Goal: Task Accomplishment & Management: Complete application form

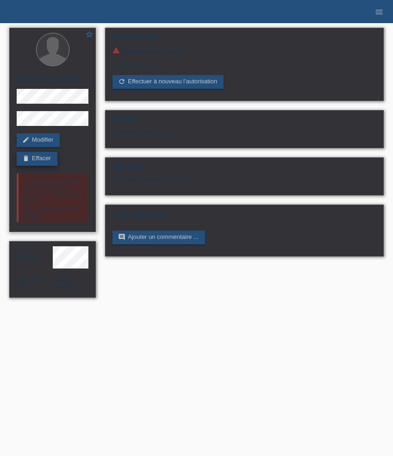
click at [51, 161] on link "delete Effacer" at bounding box center [37, 159] width 41 height 14
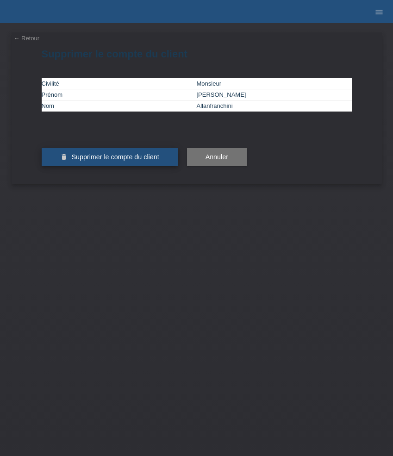
click at [133, 166] on button "delete Supprimer le compte du client" at bounding box center [110, 157] width 136 height 18
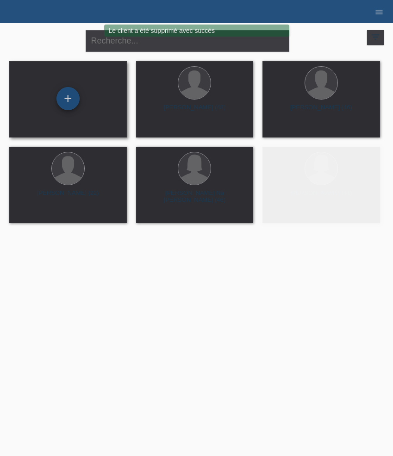
click at [70, 101] on div "+" at bounding box center [68, 98] width 23 height 23
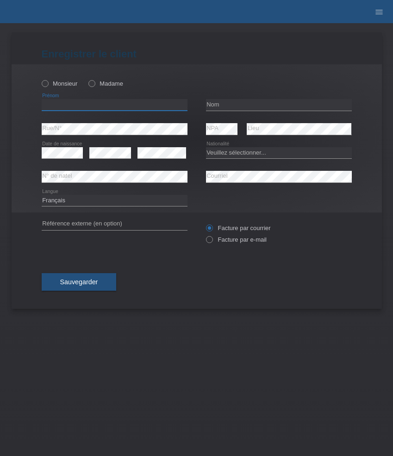
click at [92, 106] on input "text" at bounding box center [115, 105] width 146 height 12
paste input "Danijel"
type input "Danijel"
click at [71, 85] on label "Monsieur" at bounding box center [60, 83] width 36 height 7
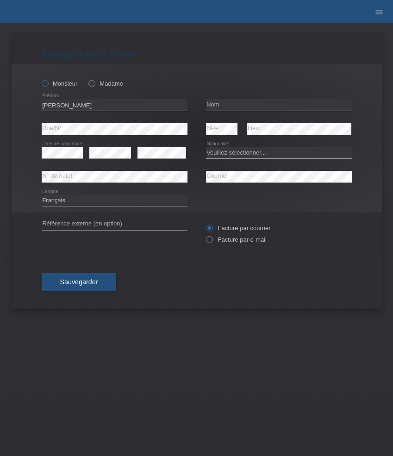
click at [48, 85] on input "Monsieur" at bounding box center [45, 83] width 6 height 6
radio input "true"
click at [244, 105] on input "text" at bounding box center [279, 105] width 146 height 12
paste input "Simovic"
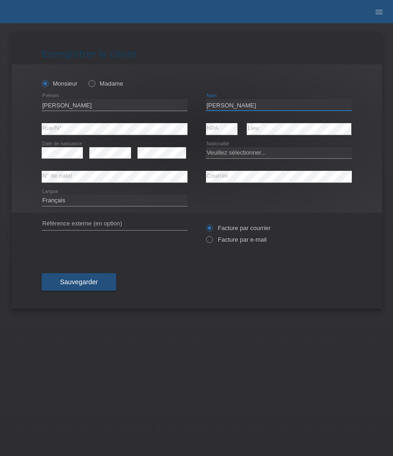
type input "Simovic"
click at [118, 199] on select "Deutsch Français Italiano English" at bounding box center [115, 200] width 146 height 11
select select "de"
click at [42, 195] on select "Deutsch Français Italiano English" at bounding box center [115, 200] width 146 height 11
click at [222, 152] on select "Veuillez sélectionner... Suisse Allemagne Autriche Liechtenstein ------------ A…" at bounding box center [279, 152] width 146 height 11
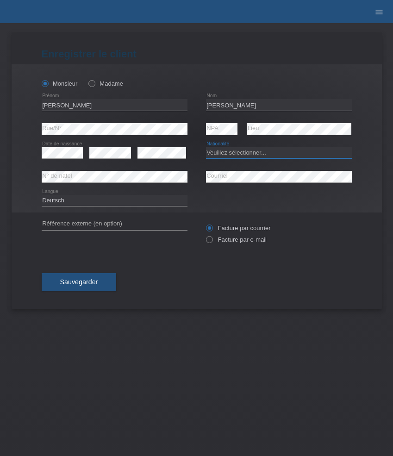
select select "RS"
click at [206, 147] on select "Veuillez sélectionner... Suisse Allemagne Autriche Liechtenstein ------------ A…" at bounding box center [279, 152] width 146 height 11
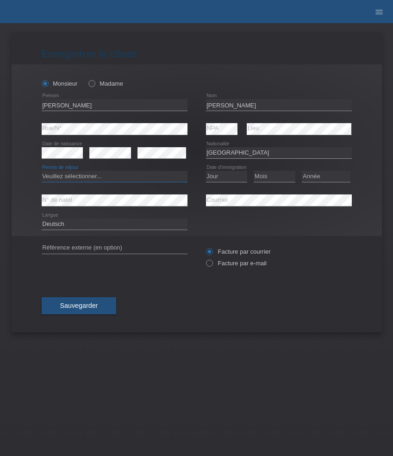
click at [123, 177] on select "Veuillez sélectionner... C B B - Statut de réfugié Autre" at bounding box center [115, 176] width 146 height 11
select select "C"
click at [42, 171] on select "Veuillez sélectionner... C B B - Statut de réfugié Autre" at bounding box center [115, 176] width 146 height 11
click at [232, 176] on select "Jour 01 02 03 04 05 06 07 08 09 10 11" at bounding box center [227, 176] width 42 height 11
select select "13"
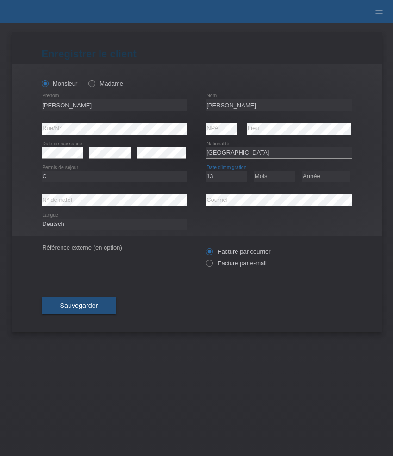
click at [206, 171] on select "Jour 01 02 03 04 05 06 07 08 09 10 11" at bounding box center [227, 176] width 42 height 11
click at [278, 173] on select "Mois 01 02 03 04 05 06 07 08 09 10 11" at bounding box center [275, 176] width 42 height 11
select select "01"
click at [254, 171] on select "Mois 01 02 03 04 05 06 07 08 09 10 11" at bounding box center [275, 176] width 42 height 11
click at [337, 177] on select "Année 2025 2024 2023 2022 2021 2020 2019 2018 2017 2016 2015 2014 2013 2012 201…" at bounding box center [326, 176] width 49 height 11
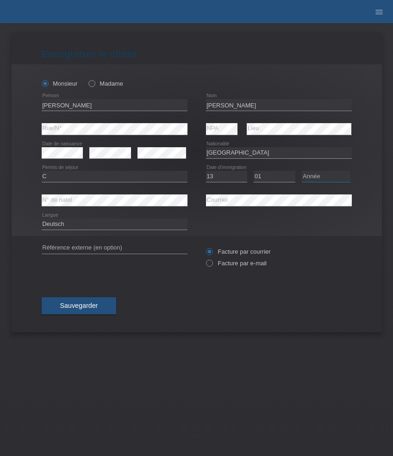
select select "2004"
click at [302, 171] on select "Année 2025 2024 2023 2022 2021 2020 2019 2018 2017 2016 2015 2014 2013 2012 201…" at bounding box center [326, 176] width 49 height 11
click at [229, 264] on label "Facture par e-mail" at bounding box center [236, 263] width 61 height 7
click at [212, 264] on input "Facture par e-mail" at bounding box center [209, 266] width 6 height 12
radio input "true"
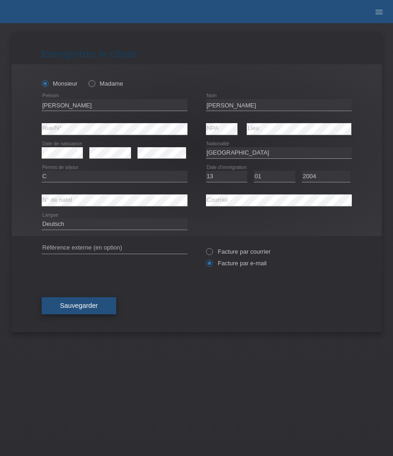
click at [73, 304] on span "Sauvegarder" at bounding box center [79, 305] width 38 height 7
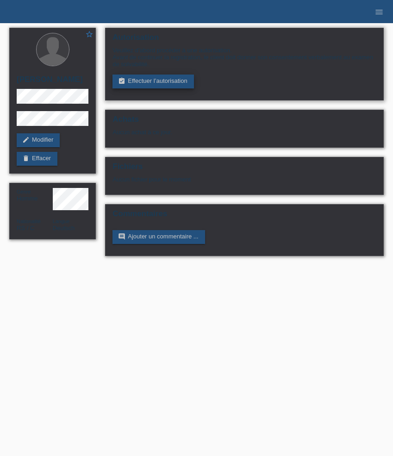
click at [138, 85] on link "assignment_turned_in Effectuer l’autorisation" at bounding box center [153, 82] width 81 height 14
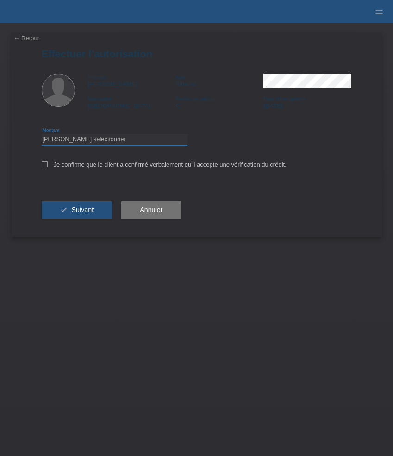
click at [100, 144] on select "Veuillez sélectionner CHF 1.00 - CHF 499.00 CHF 500.00 - CHF 1'999.00 CHF 2'000…" at bounding box center [115, 139] width 146 height 11
select select "3"
click at [42, 135] on select "Veuillez sélectionner CHF 1.00 - CHF 499.00 CHF 500.00 - CHF 1'999.00 CHF 2'000…" at bounding box center [115, 139] width 146 height 11
click at [82, 165] on label "Je confirme que le client a confirmé verbalement qu'il accepte une vérification…" at bounding box center [164, 164] width 245 height 7
click at [48, 165] on input "Je confirme que le client a confirmé verbalement qu'il accepte une vérification…" at bounding box center [45, 164] width 6 height 6
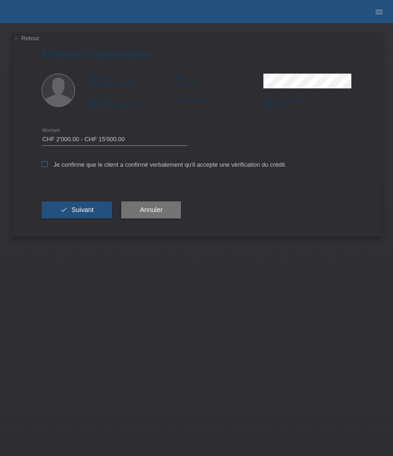
checkbox input "true"
click at [82, 210] on span "Suivant" at bounding box center [82, 209] width 22 height 7
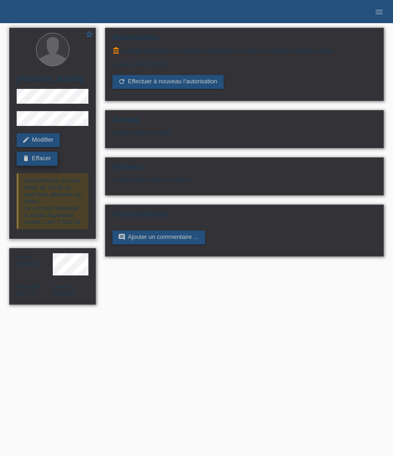
click at [40, 162] on link "delete Effacer" at bounding box center [37, 159] width 41 height 14
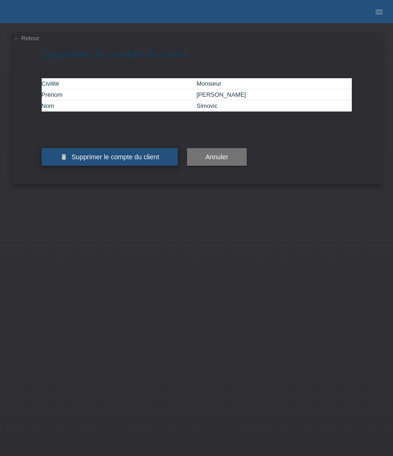
click at [113, 161] on span "Supprimer le compte du client" at bounding box center [115, 156] width 88 height 7
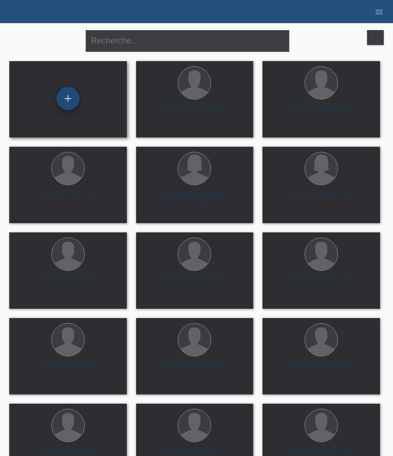
click at [77, 93] on div "+" at bounding box center [68, 98] width 23 height 23
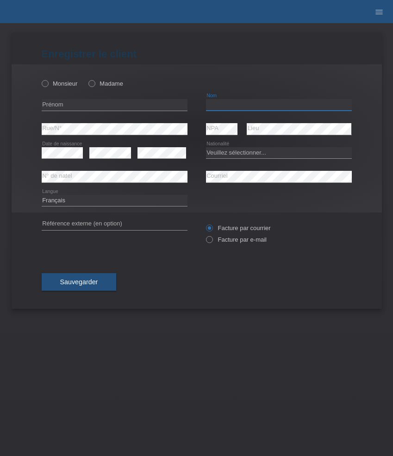
click at [221, 108] on input "text" at bounding box center [279, 105] width 146 height 12
paste input "Veselinoski"
type input "Veselinoski"
click at [79, 100] on input "text" at bounding box center [115, 105] width 146 height 12
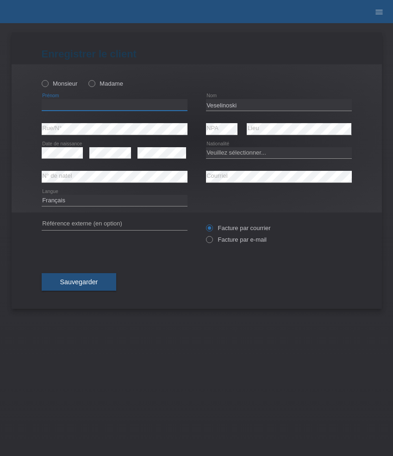
paste input "Nebosja"
type input "Nebosja"
click at [73, 79] on div "Monsieur Madame" at bounding box center [115, 83] width 146 height 19
click at [63, 84] on label "Monsieur" at bounding box center [60, 83] width 36 height 7
click at [48, 84] on input "Monsieur" at bounding box center [45, 83] width 6 height 6
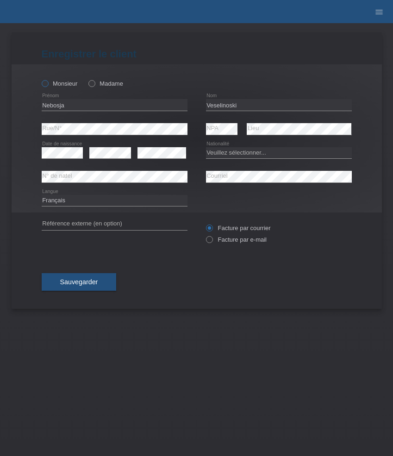
radio input "true"
click at [164, 159] on icon at bounding box center [162, 158] width 49 height 0
click at [245, 153] on select "Veuillez sélectionner... Suisse Allemagne Autriche Liechtenstein ------------ A…" at bounding box center [279, 152] width 146 height 11
select select "CH"
click at [206, 147] on select "Veuillez sélectionner... Suisse Allemagne Autriche Liechtenstein ------------ A…" at bounding box center [279, 152] width 146 height 11
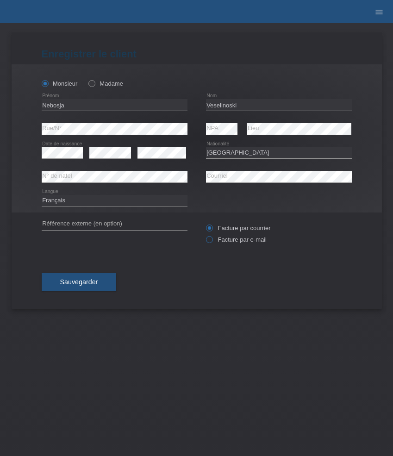
click at [234, 242] on label "Facture par e-mail" at bounding box center [236, 239] width 61 height 7
click at [212, 242] on input "Facture par e-mail" at bounding box center [209, 242] width 6 height 12
radio input "true"
click at [91, 286] on span "Sauvegarder" at bounding box center [79, 281] width 38 height 7
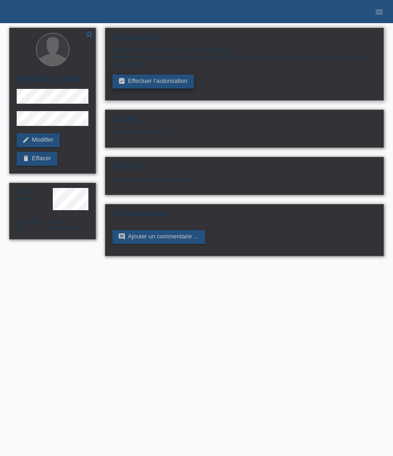
click at [142, 86] on link "assignment_turned_in Effectuer l’autorisation" at bounding box center [153, 82] width 81 height 14
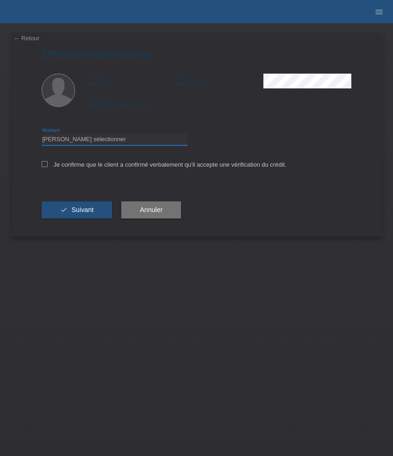
click at [115, 141] on select "Veuillez sélectionner CHF 1.00 - CHF 499.00 CHF 500.00 - CHF 1'999.00 CHF 2'000…" at bounding box center [115, 139] width 146 height 11
select select "3"
click at [42, 135] on select "Veuillez sélectionner CHF 1.00 - CHF 499.00 CHF 500.00 - CHF 1'999.00 CHF 2'000…" at bounding box center [115, 139] width 146 height 11
click at [111, 168] on label "Je confirme que le client a confirmé verbalement qu'il accepte une vérification…" at bounding box center [164, 164] width 245 height 7
click at [48, 167] on input "Je confirme que le client a confirmé verbalement qu'il accepte une vérification…" at bounding box center [45, 164] width 6 height 6
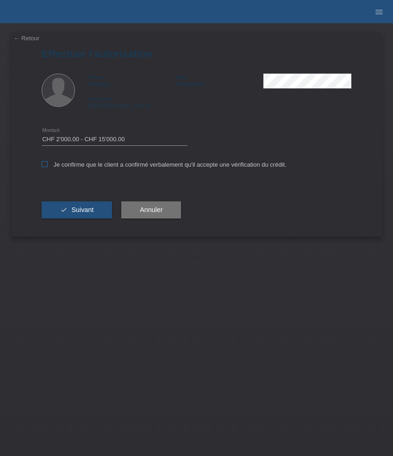
checkbox input "true"
click at [102, 200] on div "check Suivant" at bounding box center [77, 210] width 71 height 54
click at [96, 210] on button "check Suivant" at bounding box center [77, 211] width 71 height 18
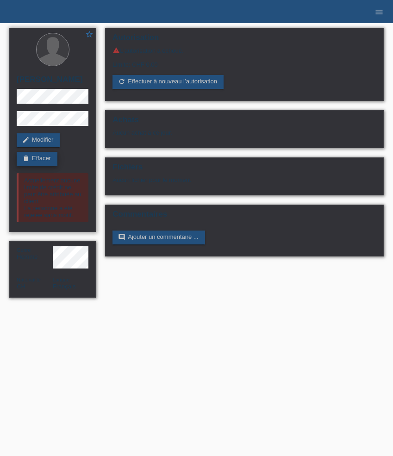
click at [49, 166] on link "delete Effacer" at bounding box center [37, 159] width 41 height 14
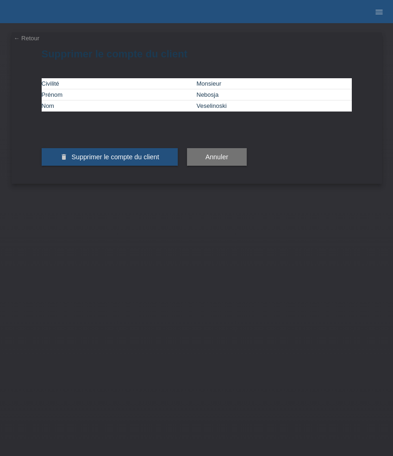
click at [121, 166] on button "delete Supprimer le compte du client" at bounding box center [110, 157] width 136 height 18
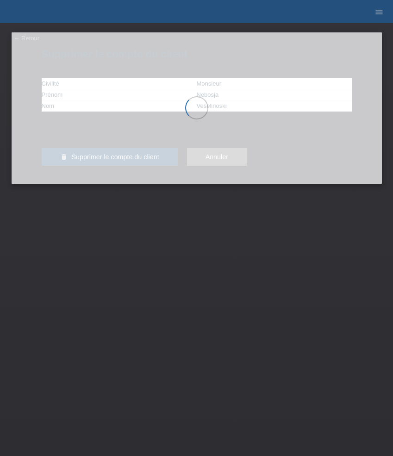
click at [373, 17] on li "menu" at bounding box center [379, 12] width 19 height 24
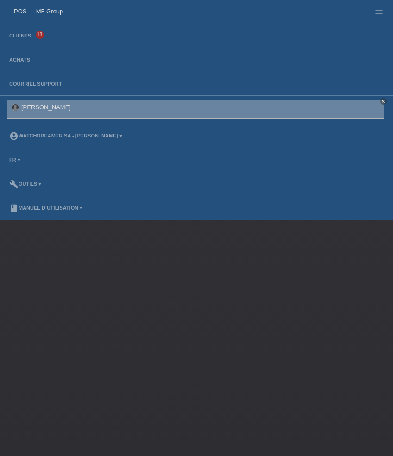
click at [345, 12] on div "POS — MF Group" at bounding box center [194, 11] width 389 height 15
click at [375, 14] on icon "menu" at bounding box center [379, 11] width 9 height 9
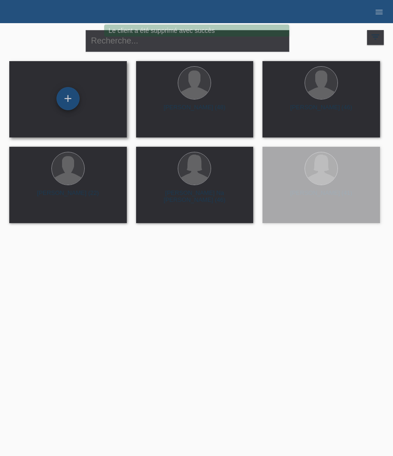
click at [72, 103] on div "+" at bounding box center [68, 98] width 23 height 23
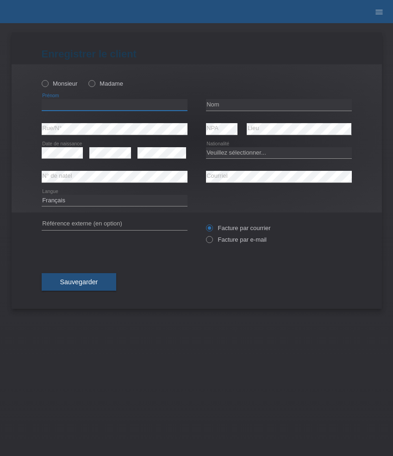
click at [77, 103] on input "text" at bounding box center [115, 105] width 146 height 12
paste input "[PERSON_NAME]"
type input "[PERSON_NAME]"
click at [67, 77] on div "Monsieur Madame" at bounding box center [115, 83] width 146 height 19
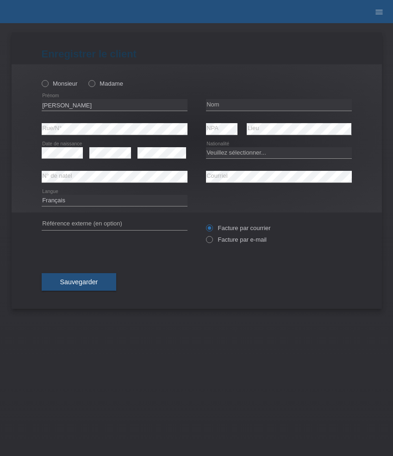
click at [63, 88] on div "Monsieur Madame" at bounding box center [115, 83] width 146 height 19
click at [61, 84] on label "Monsieur" at bounding box center [60, 83] width 36 height 7
click at [48, 84] on input "Monsieur" at bounding box center [45, 83] width 6 height 6
radio input "true"
click at [221, 104] on input "text" at bounding box center [279, 105] width 146 height 12
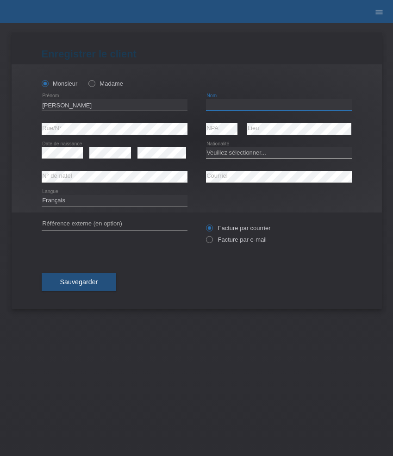
click at [221, 104] on input "text" at bounding box center [279, 105] width 146 height 12
paste input "Burch"
type input "Burch"
click at [236, 155] on select "Veuillez sélectionner... Suisse Allemagne Autriche Liechtenstein ------------ A…" at bounding box center [279, 152] width 146 height 11
select select "CH"
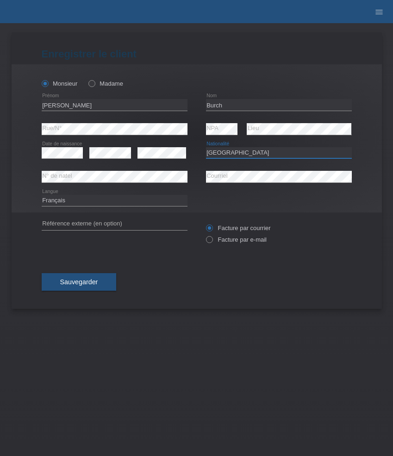
click at [206, 147] on select "Veuillez sélectionner... Suisse Allemagne Autriche Liechtenstein ------------ A…" at bounding box center [279, 152] width 146 height 11
click at [101, 201] on select "Deutsch Français Italiano English" at bounding box center [115, 200] width 146 height 11
select select "de"
click at [42, 195] on select "Deutsch Français Italiano English" at bounding box center [115, 200] width 146 height 11
click at [228, 240] on label "Facture par e-mail" at bounding box center [236, 239] width 61 height 7
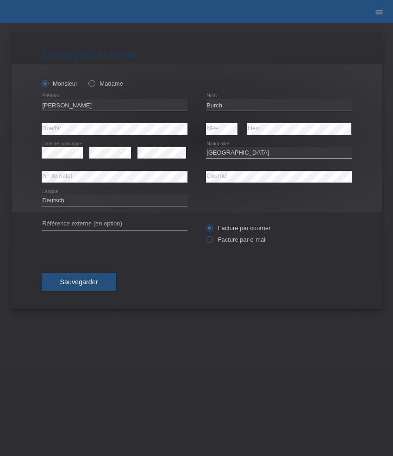
click at [212, 240] on input "Facture par e-mail" at bounding box center [209, 242] width 6 height 12
radio input "true"
click at [86, 290] on button "Sauvegarder" at bounding box center [79, 282] width 75 height 18
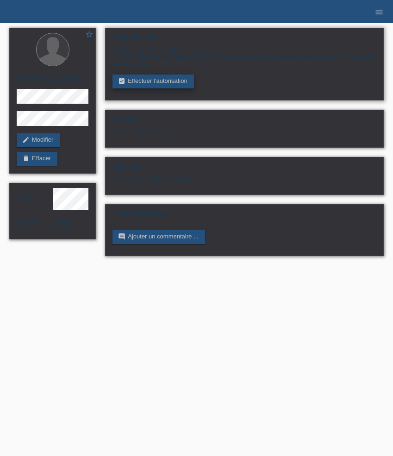
click at [140, 86] on link "assignment_turned_in Effectuer l’autorisation" at bounding box center [153, 82] width 81 height 14
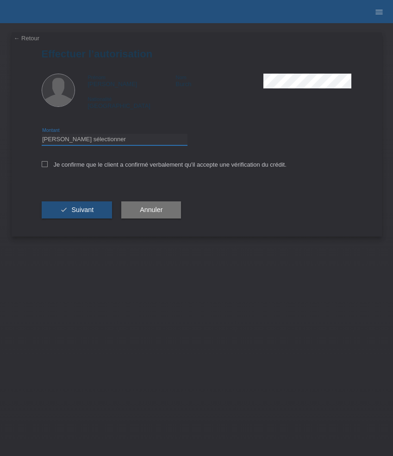
click at [95, 139] on select "Veuillez sélectionner CHF 1.00 - CHF 499.00 CHF 500.00 - CHF 1'999.00 CHF 2'000…" at bounding box center [115, 139] width 146 height 11
select select "3"
click at [42, 135] on select "Veuillez sélectionner CHF 1.00 - CHF 499.00 CHF 500.00 - CHF 1'999.00 CHF 2'000…" at bounding box center [115, 139] width 146 height 11
click at [102, 165] on label "Je confirme que le client a confirmé verbalement qu'il accepte une vérification…" at bounding box center [164, 164] width 245 height 7
click at [48, 165] on input "Je confirme que le client a confirmé verbalement qu'il accepte une vérification…" at bounding box center [45, 164] width 6 height 6
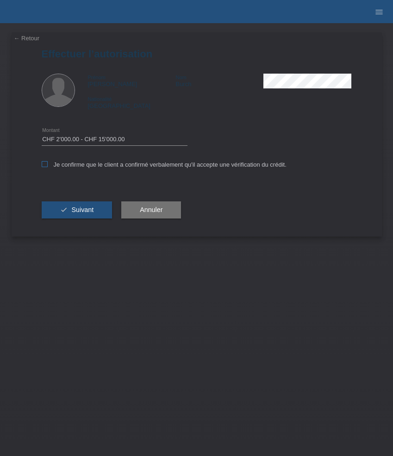
checkbox input "true"
click at [83, 209] on span "Suivant" at bounding box center [82, 209] width 22 height 7
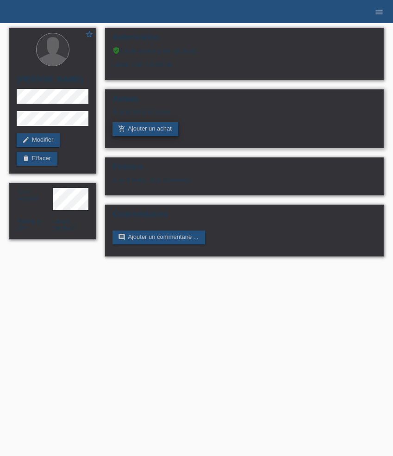
click at [144, 131] on link "add_shopping_cart Ajouter un achat" at bounding box center [146, 129] width 66 height 14
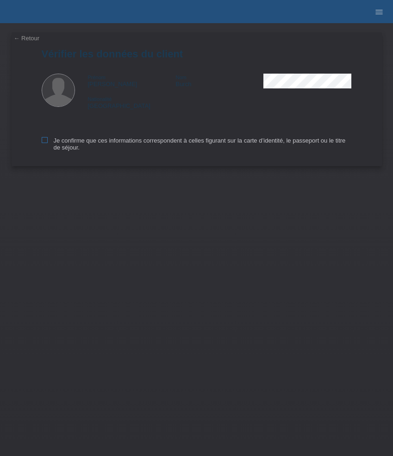
click at [44, 143] on icon at bounding box center [45, 140] width 6 height 6
click at [44, 143] on input "Je confirme que ces informations correspondent à celles figurant sur la carte d…" at bounding box center [45, 140] width 6 height 6
checkbox input "true"
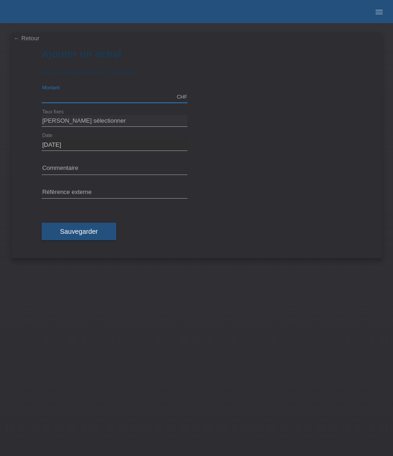
click at [94, 95] on input "text" at bounding box center [115, 97] width 146 height 12
type input "9488.00"
click at [93, 124] on select "Veuillez sélectionner 6 versements 12 versements 24 versements 36 versements 48…" at bounding box center [115, 120] width 146 height 11
select select "626"
click at [42, 115] on select "Veuillez sélectionner 6 versements 12 versements 24 versements 36 versements 48…" at bounding box center [115, 120] width 146 height 11
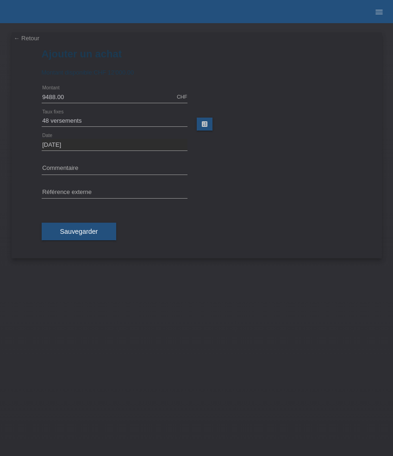
click at [77, 163] on div "error Commentaire" at bounding box center [115, 169] width 146 height 24
click at [74, 166] on input "text" at bounding box center [115, 169] width 146 height 12
paste input "Rolex Datejust Turn-O-Graph 116264 - 36mm"
type input "Rolex Datejust Turn-O-Graph 116264 - 36mm"
click at [119, 191] on input "text" at bounding box center [115, 193] width 146 height 12
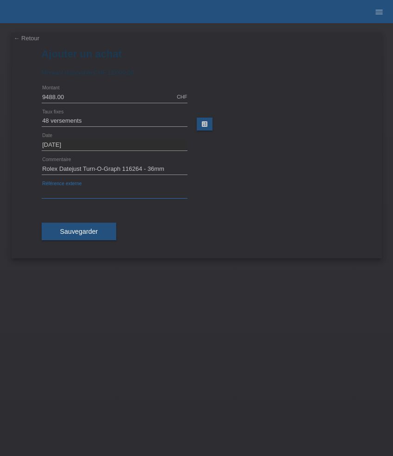
click at [119, 191] on input "text" at bounding box center [115, 193] width 146 height 12
paste input "535077"
type input "535077"
click at [90, 225] on button "Sauvegarder" at bounding box center [79, 232] width 75 height 18
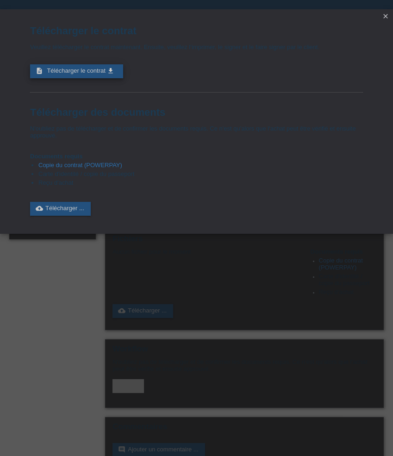
click at [88, 72] on span "Télécharger le contrat" at bounding box center [76, 70] width 58 height 7
click at [388, 15] on icon "close" at bounding box center [385, 16] width 7 height 7
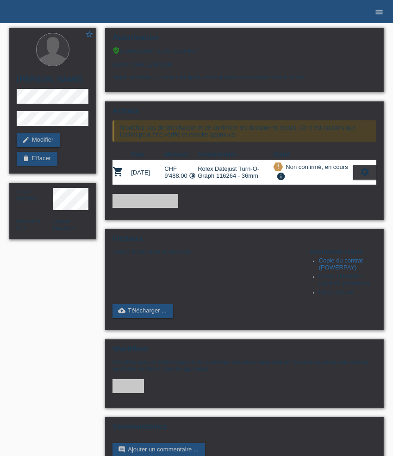
click at [379, 13] on icon "menu" at bounding box center [379, 11] width 9 height 9
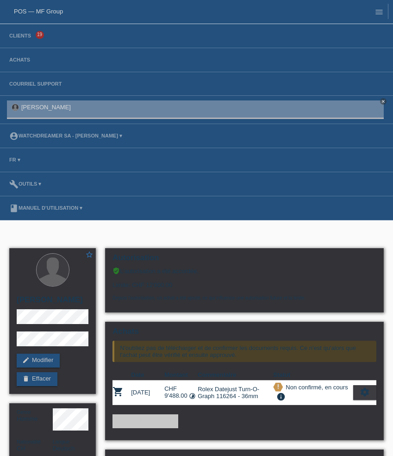
click at [39, 33] on span "19" at bounding box center [40, 35] width 8 height 8
click at [23, 35] on link "Clients" at bounding box center [20, 36] width 31 height 6
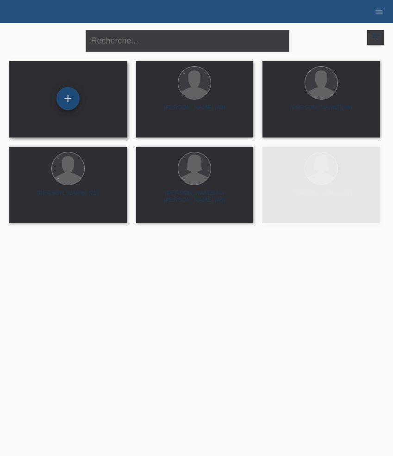
click at [71, 98] on div "+" at bounding box center [68, 98] width 23 height 23
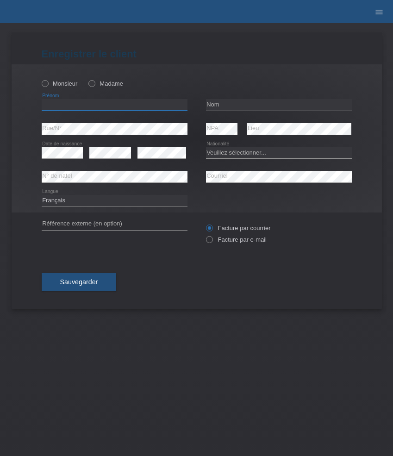
click at [81, 105] on input "text" at bounding box center [115, 105] width 146 height 12
paste input "Gherardo"
type input "Gherardo"
click at [60, 87] on label "Monsieur" at bounding box center [60, 83] width 36 height 7
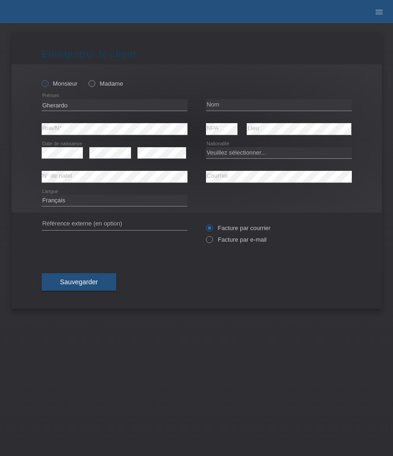
click at [48, 86] on input "Monsieur" at bounding box center [45, 83] width 6 height 6
radio input "true"
click at [227, 106] on input "text" at bounding box center [279, 105] width 146 height 12
paste input "Romani"
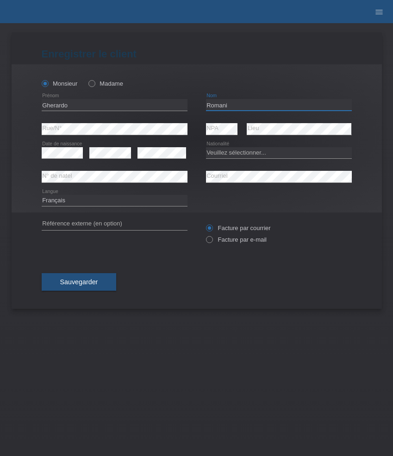
type input "Romani"
click at [243, 153] on select "Veuillez sélectionner... Suisse Allemagne Autriche Liechtenstein ------------ A…" at bounding box center [279, 152] width 146 height 11
select select "IT"
click at [206, 147] on select "Veuillez sélectionner... Suisse Allemagne Autriche Liechtenstein ------------ A…" at bounding box center [279, 152] width 146 height 11
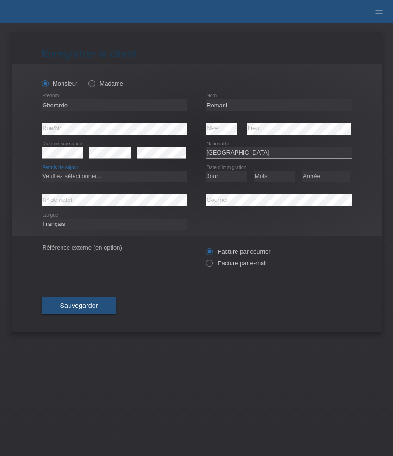
click at [120, 176] on select "Veuillez sélectionner... C B B - Statut de réfugié Autre" at bounding box center [115, 176] width 146 height 11
select select "C"
click at [42, 171] on select "Veuillez sélectionner... C B B - Statut de réfugié Autre" at bounding box center [115, 176] width 146 height 11
click at [229, 175] on select "Jour 01 02 03 04 05 06 07 08 09 10 11" at bounding box center [227, 176] width 42 height 11
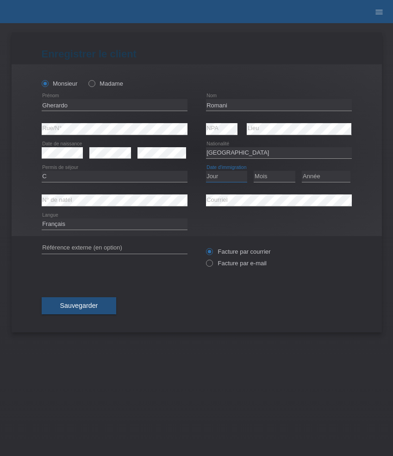
click at [229, 175] on select "Jour 01 02 03 04 05 06 07 08 09 10 11" at bounding box center [227, 176] width 42 height 11
select select "15"
click at [206, 171] on select "Jour 01 02 03 04 05 06 07 08 09 10 11" at bounding box center [227, 176] width 42 height 11
click at [278, 177] on select "Mois 01 02 03 04 05 06 07 08 09 10 11" at bounding box center [275, 176] width 42 height 11
select select "12"
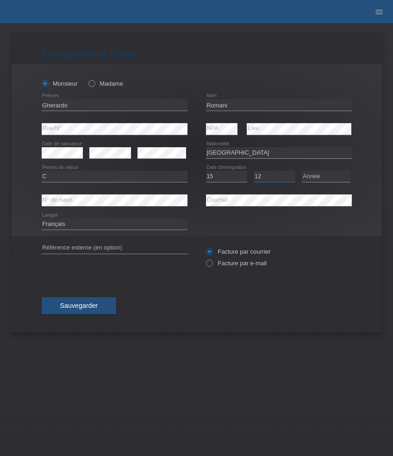
click at [254, 171] on select "Mois 01 02 03 04 05 06 07 08 09 10 11" at bounding box center [275, 176] width 42 height 11
click at [334, 174] on select "Année 2025 2024 2023 2022 2021 2020 2019 2018 2017 2016 2015 2014 2013 2012 201…" at bounding box center [326, 176] width 49 height 11
select select "2011"
click at [302, 171] on select "Année 2025 2024 2023 2022 2021 2020 2019 2018 2017 2016 2015 2014 2013 2012 201…" at bounding box center [326, 176] width 49 height 11
click at [229, 267] on label "Facture par e-mail" at bounding box center [236, 263] width 61 height 7
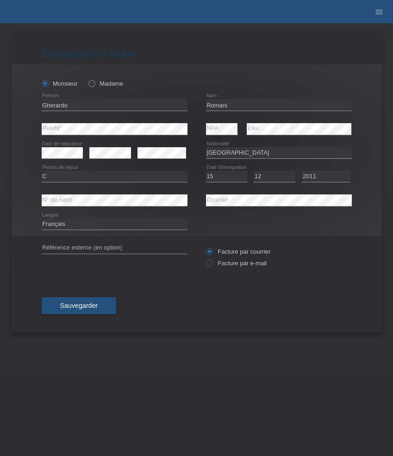
click at [212, 267] on input "Facture par e-mail" at bounding box center [209, 266] width 6 height 12
radio input "true"
click at [121, 230] on icon at bounding box center [115, 230] width 146 height 0
click at [122, 222] on select "Deutsch Français Italiano English" at bounding box center [115, 224] width 146 height 11
select select "it"
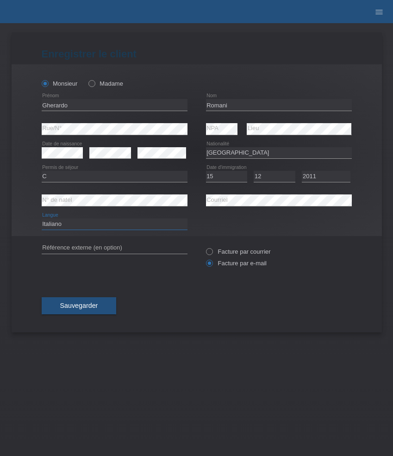
click at [42, 219] on select "Deutsch Français Italiano English" at bounding box center [115, 224] width 146 height 11
click at [85, 304] on span "Sauvegarder" at bounding box center [79, 305] width 38 height 7
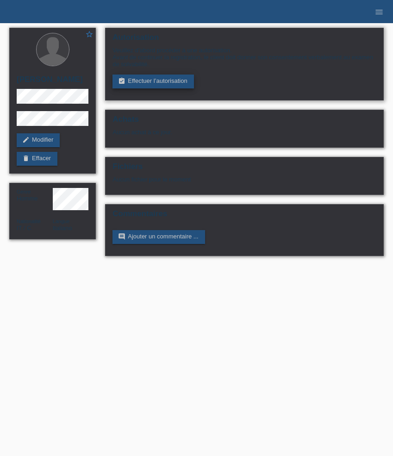
click at [144, 82] on link "assignment_turned_in Effectuer l’autorisation" at bounding box center [153, 82] width 81 height 14
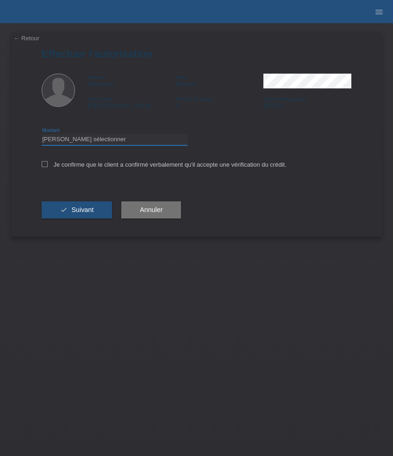
click at [116, 140] on select "Veuillez sélectionner CHF 1.00 - CHF 499.00 CHF 500.00 - CHF 1'999.00 CHF 2'000…" at bounding box center [115, 139] width 146 height 11
select select "3"
click at [42, 135] on select "Veuillez sélectionner CHF 1.00 - CHF 499.00 CHF 500.00 - CHF 1'999.00 CHF 2'000…" at bounding box center [115, 139] width 146 height 11
click at [120, 164] on label "Je confirme que le client a confirmé verbalement qu'il accepte une vérification…" at bounding box center [164, 164] width 245 height 7
click at [48, 164] on input "Je confirme que le client a confirmé verbalement qu'il accepte une vérification…" at bounding box center [45, 164] width 6 height 6
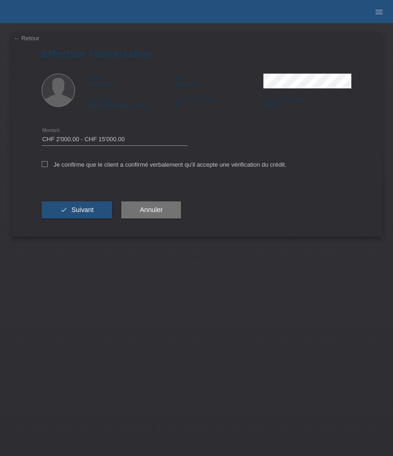
checkbox input "true"
click at [89, 212] on span "Suivant" at bounding box center [82, 209] width 22 height 7
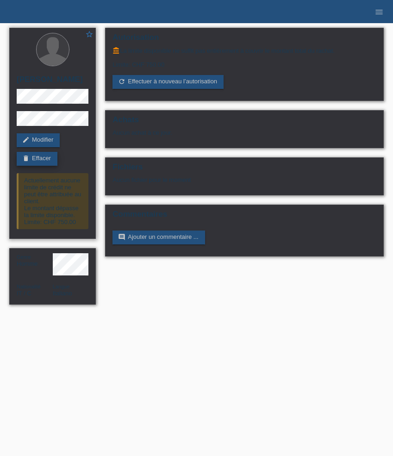
click at [39, 162] on link "delete Effacer" at bounding box center [37, 159] width 41 height 14
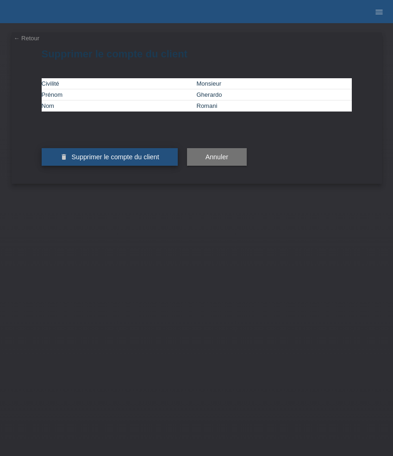
click at [127, 161] on span "Supprimer le compte du client" at bounding box center [115, 156] width 88 height 7
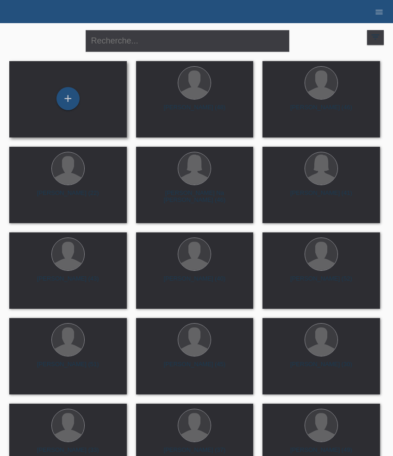
click at [58, 117] on div "+" at bounding box center [68, 99] width 118 height 76
click at [71, 100] on div "+" at bounding box center [68, 98] width 23 height 23
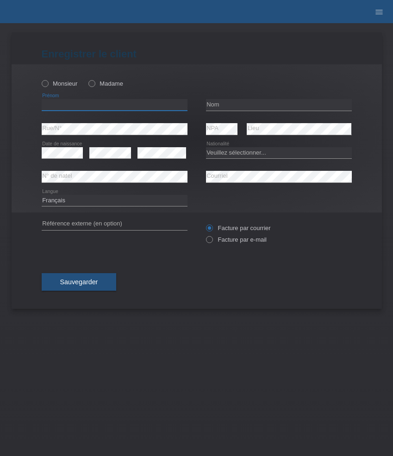
click at [95, 107] on input "text" at bounding box center [115, 105] width 146 height 12
paste input "[PERSON_NAME]"
type input "[PERSON_NAME]"
click at [54, 83] on label "Monsieur" at bounding box center [60, 83] width 36 height 7
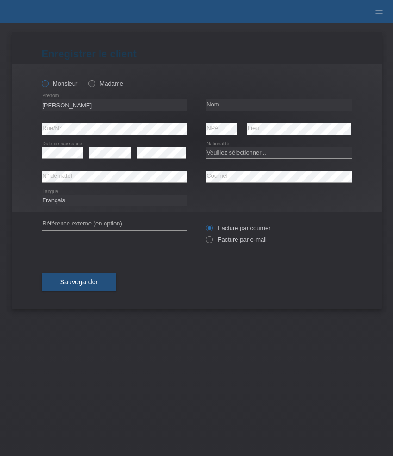
click at [48, 83] on input "Monsieur" at bounding box center [45, 83] width 6 height 6
radio input "true"
click at [226, 104] on input "text" at bounding box center [279, 105] width 146 height 12
paste input "Mauvernay"
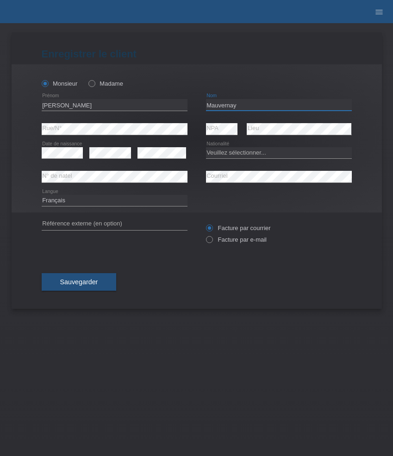
type input "Mauvernay"
click at [234, 158] on select "Veuillez sélectionner... Suisse Allemagne Autriche Liechtenstein ------------ A…" at bounding box center [279, 152] width 146 height 11
select select "CH"
click at [206, 147] on select "Veuillez sélectionner... Suisse Allemagne Autriche Liechtenstein ------------ A…" at bounding box center [279, 152] width 146 height 11
click at [234, 240] on label "Facture par e-mail" at bounding box center [236, 239] width 61 height 7
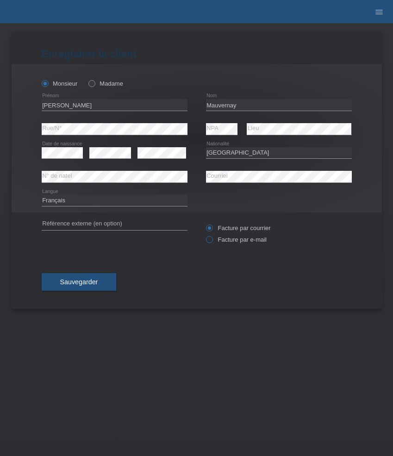
click at [212, 240] on input "Facture par e-mail" at bounding box center [209, 242] width 6 height 12
radio input "true"
click at [94, 280] on span "Sauvegarder" at bounding box center [79, 281] width 38 height 7
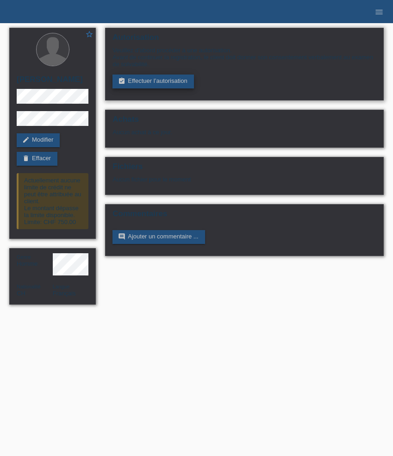
click at [161, 83] on link "assignment_turned_in Effectuer l’autorisation" at bounding box center [153, 82] width 81 height 14
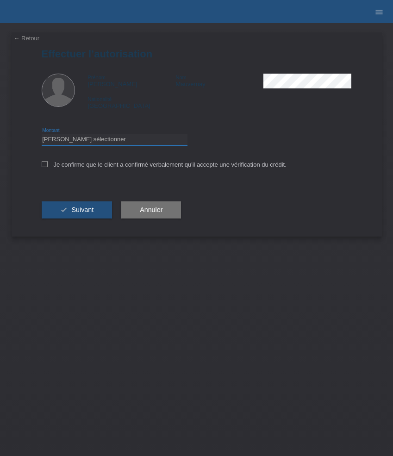
click at [114, 142] on select "Veuillez sélectionner CHF 1.00 - CHF 499.00 CHF 500.00 - CHF 1'999.00 CHF 2'000…" at bounding box center [115, 139] width 146 height 11
select select "3"
click at [42, 135] on select "Veuillez sélectionner CHF 1.00 - CHF 499.00 CHF 500.00 - CHF 1'999.00 CHF 2'000…" at bounding box center [115, 139] width 146 height 11
click at [128, 164] on label "Je confirme que le client a confirmé verbalement qu'il accepte une vérification…" at bounding box center [164, 164] width 245 height 7
click at [48, 164] on input "Je confirme que le client a confirmé verbalement qu'il accepte une vérification…" at bounding box center [45, 164] width 6 height 6
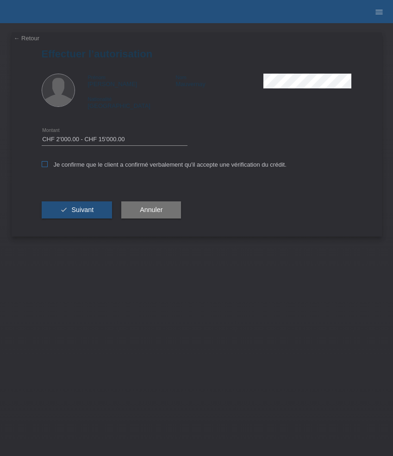
checkbox input "true"
click at [71, 217] on button "check Suivant" at bounding box center [77, 211] width 71 height 18
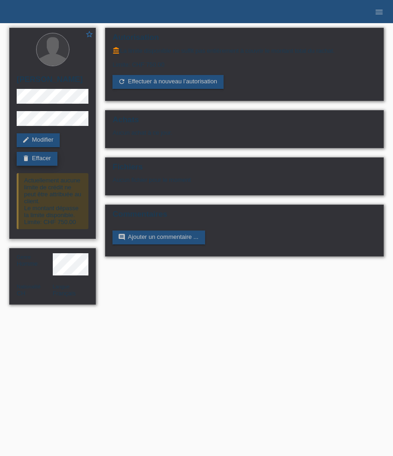
click at [57, 156] on link "delete Effacer" at bounding box center [37, 159] width 41 height 14
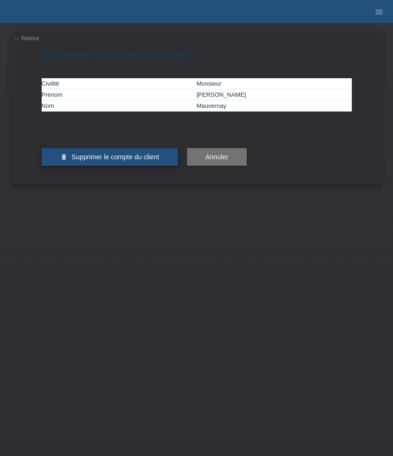
click at [104, 161] on span "Supprimer le compte du client" at bounding box center [115, 156] width 88 height 7
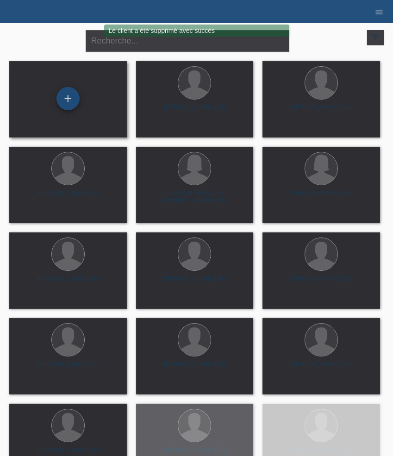
click at [66, 100] on div "+" at bounding box center [68, 98] width 23 height 23
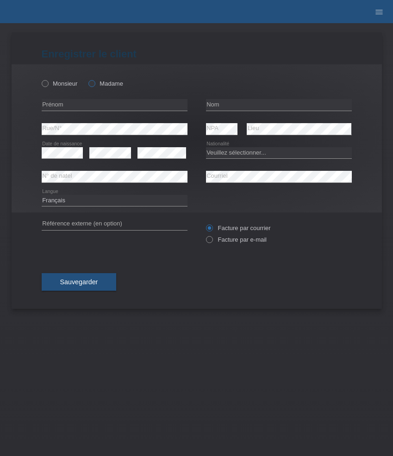
click at [98, 84] on label "Madame" at bounding box center [106, 83] width 35 height 7
click at [95, 84] on input "Madame" at bounding box center [92, 83] width 6 height 6
radio input "true"
click at [76, 105] on input "text" at bounding box center [115, 105] width 146 height 12
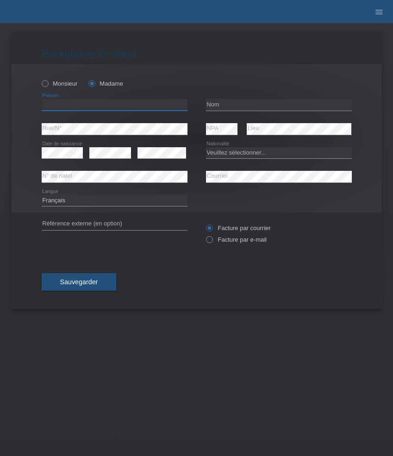
paste input "Tanja"
type input "Tanja"
click at [247, 104] on input "text" at bounding box center [279, 105] width 146 height 12
paste input "en Brahim"
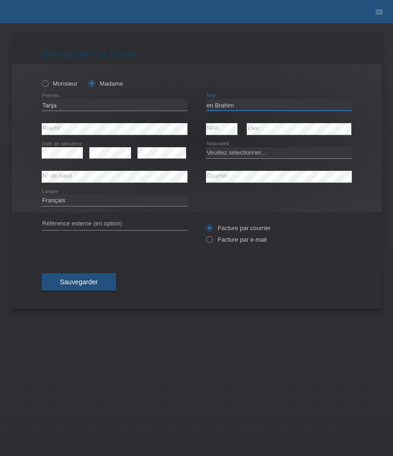
click at [206, 106] on input "en Brahim" at bounding box center [279, 105] width 146 height 12
type input "Ben Brahim"
click at [229, 153] on select "Veuillez sélectionner... Suisse Allemagne Autriche Liechtenstein ------------ A…" at bounding box center [279, 152] width 146 height 11
select select "CH"
click at [206, 147] on select "Veuillez sélectionner... Suisse Allemagne Autriche Liechtenstein ------------ A…" at bounding box center [279, 152] width 146 height 11
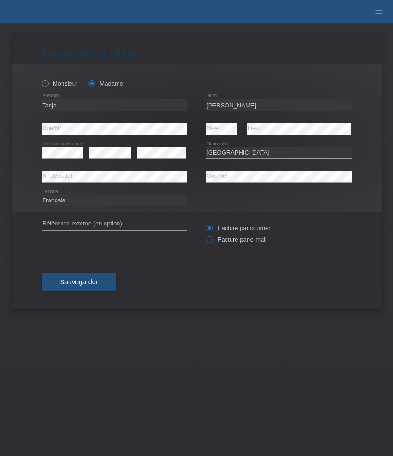
click at [238, 240] on label "Facture par e-mail" at bounding box center [236, 239] width 61 height 7
click at [212, 240] on input "Facture par e-mail" at bounding box center [209, 242] width 6 height 12
radio input "true"
click at [60, 303] on div "Sauvegarder" at bounding box center [197, 282] width 310 height 54
click at [78, 284] on span "Sauvegarder" at bounding box center [79, 281] width 38 height 7
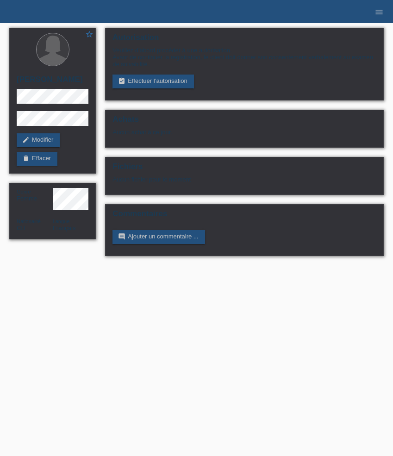
click at [146, 83] on link "assignment_turned_in Effectuer l’autorisation" at bounding box center [153, 82] width 81 height 14
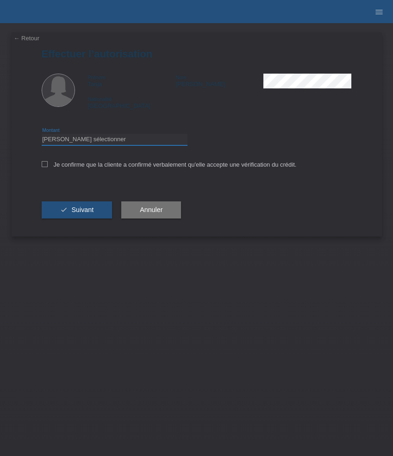
click at [131, 138] on select "Veuillez sélectionner CHF 1.00 - CHF 499.00 CHF 500.00 - CHF 1'999.00 CHF 2'000…" at bounding box center [115, 139] width 146 height 11
select select "3"
click at [42, 135] on select "Veuillez sélectionner CHF 1.00 - CHF 499.00 CHF 500.00 - CHF 1'999.00 CHF 2'000…" at bounding box center [115, 139] width 146 height 11
click at [147, 162] on label "Je confirme que la cliente a confirmé verbalement qu'elle accepte une vérificat…" at bounding box center [169, 164] width 255 height 7
click at [48, 162] on input "Je confirme que la cliente a confirmé verbalement qu'elle accepte une vérificat…" at bounding box center [45, 164] width 6 height 6
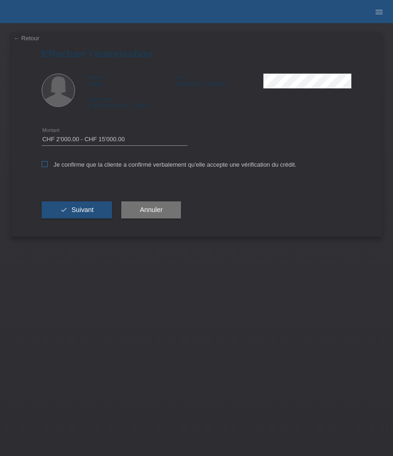
checkbox input "true"
click at [94, 203] on button "check Suivant" at bounding box center [77, 211] width 71 height 18
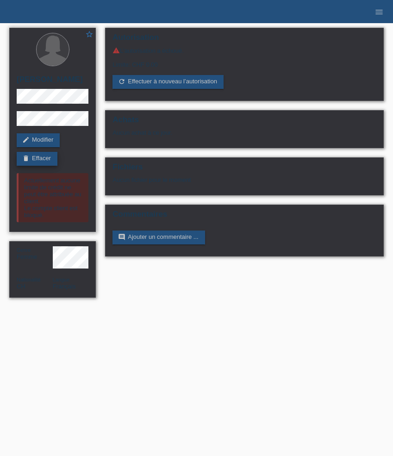
click at [45, 159] on link "delete Effacer" at bounding box center [37, 159] width 41 height 14
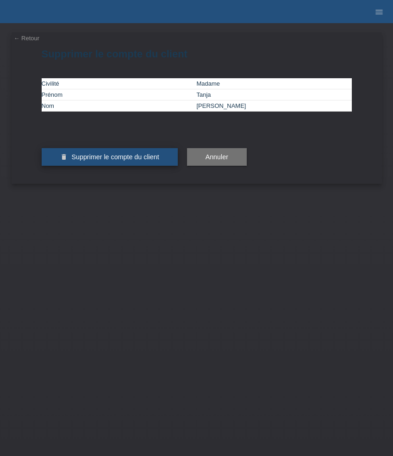
click at [122, 161] on span "Supprimer le compte du client" at bounding box center [115, 156] width 88 height 7
